Goal: Transaction & Acquisition: Download file/media

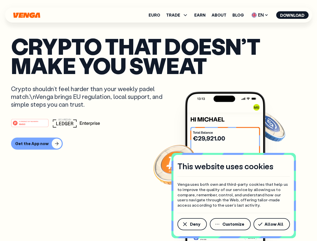
click at [159, 121] on div "#1 PRODUCT OF THE MONTH Web3" at bounding box center [158, 123] width 295 height 9
click at [192, 224] on span "Deny" at bounding box center [195, 224] width 10 height 4
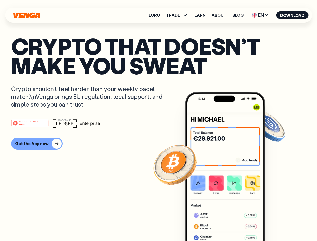
click at [231, 224] on img at bounding box center [225, 176] width 80 height 168
click at [273, 224] on article "Crypto that doesn’t make you sweat Crypto shouldn’t feel harder than your weekl…" at bounding box center [158, 130] width 295 height 188
click at [179, 15] on span "TRADE" at bounding box center [173, 15] width 14 height 4
click at [260, 15] on span "EN" at bounding box center [260, 15] width 20 height 8
click at [293, 15] on button "Download" at bounding box center [292, 15] width 32 height 8
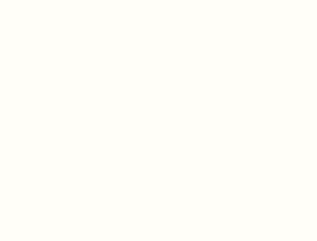
click at [159, 0] on html "This website uses cookies Venga uses both own and third-party cookies that help…" at bounding box center [158, 0] width 317 height 0
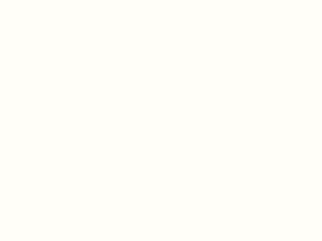
click at [36, 0] on html "This website uses cookies Venga uses both own and third-party cookies that help…" at bounding box center [161, 0] width 322 height 0
click at [31, 0] on html "This website uses cookies Venga uses both own and third-party cookies that help…" at bounding box center [161, 0] width 322 height 0
